Goal: Navigation & Orientation: Find specific page/section

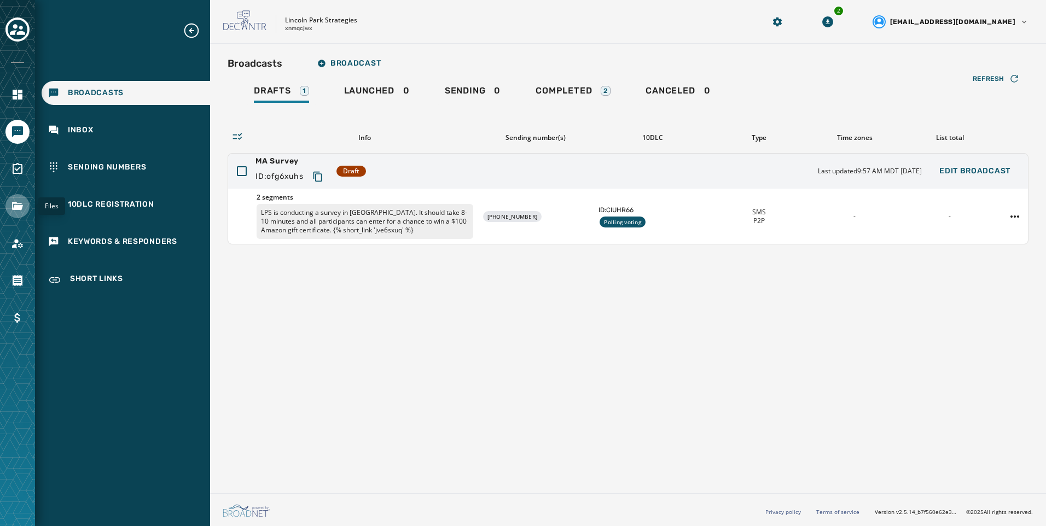
click at [12, 205] on icon "Navigate to Files" at bounding box center [17, 206] width 11 height 8
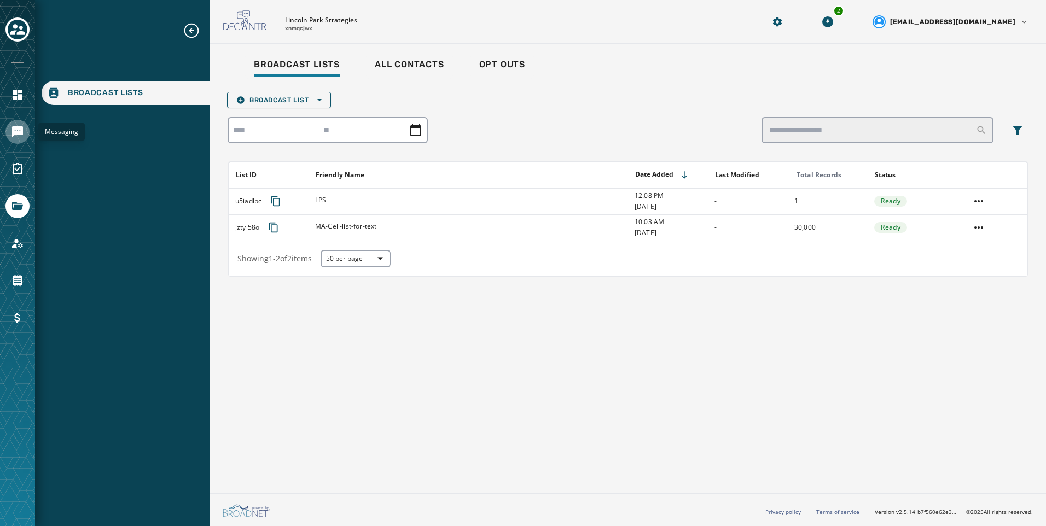
click at [20, 142] on link "Navigate to Messaging" at bounding box center [17, 132] width 24 height 24
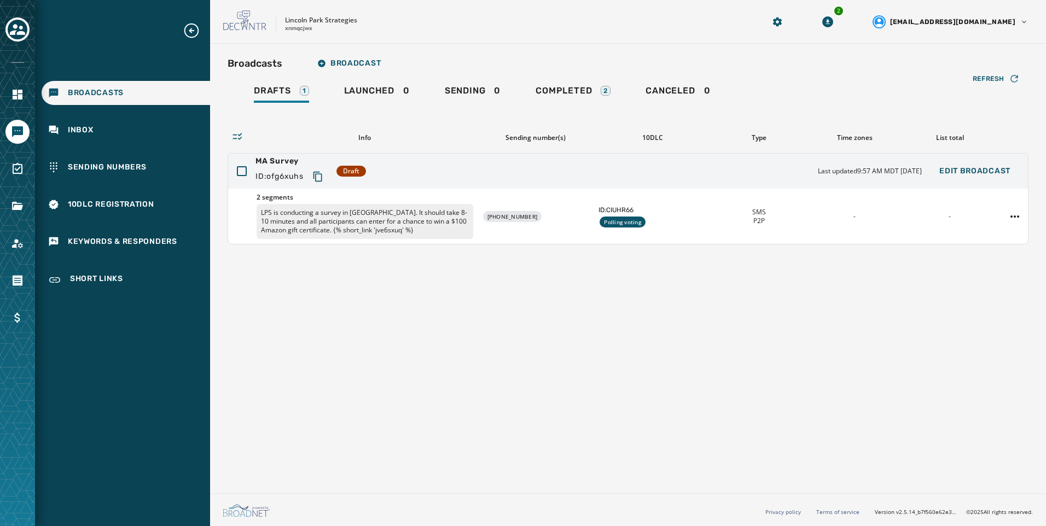
click at [468, 318] on div "Broadcasts Broadcast Drafts 1 Launched 0 Sending 0 Completed 2 Canceled 0 Refre…" at bounding box center [628, 266] width 836 height 445
